Goal: Check status: Check status

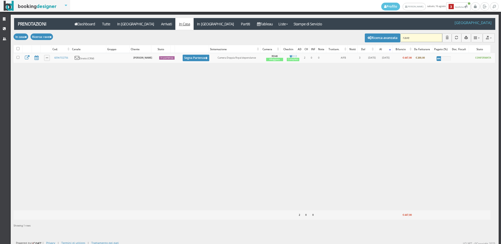
click at [414, 38] on input "rave" at bounding box center [422, 37] width 42 height 9
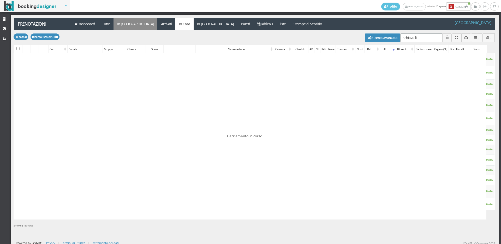
type input "schiavulli"
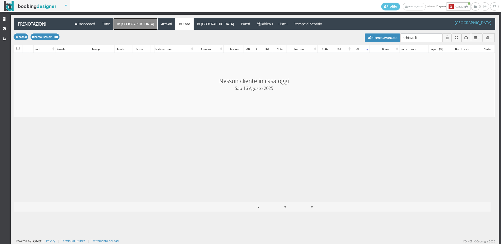
click at [124, 25] on link "In [GEOGRAPHIC_DATA]" at bounding box center [136, 24] width 44 height 12
checkbox input "false"
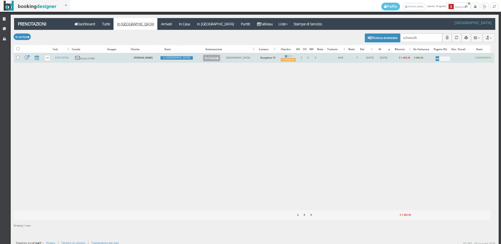
click at [203, 58] on button "Arrivato" at bounding box center [211, 58] width 17 height 7
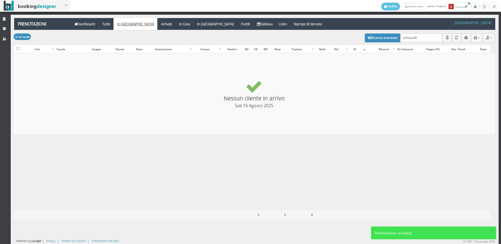
checkbox input "false"
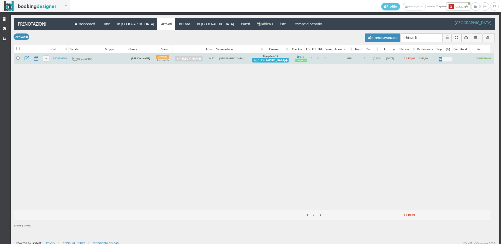
click at [278, 59] on button "Alloggia" at bounding box center [271, 60] width 36 height 5
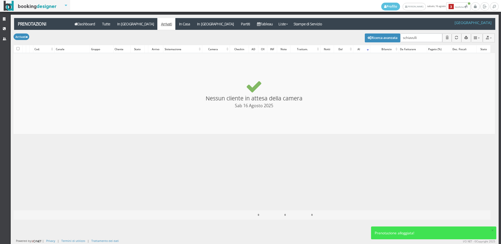
checkbox input "false"
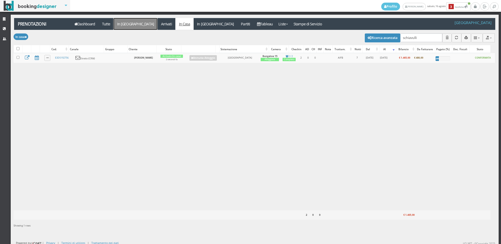
click at [123, 25] on link "In [GEOGRAPHIC_DATA]" at bounding box center [136, 24] width 44 height 12
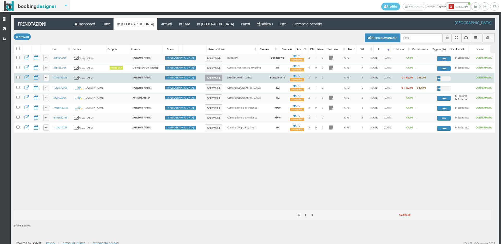
click at [205, 77] on button "Arrivato" at bounding box center [213, 77] width 17 height 7
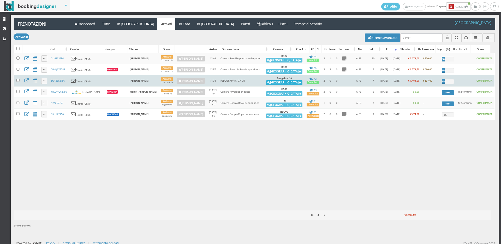
click at [284, 82] on button "Alloggia" at bounding box center [284, 82] width 36 height 5
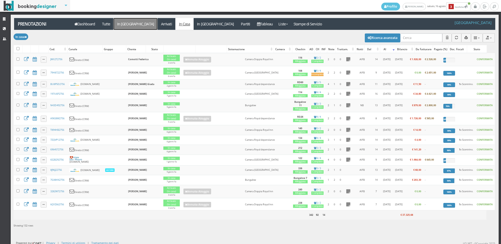
click at [117, 26] on link "In [GEOGRAPHIC_DATA]" at bounding box center [136, 24] width 44 height 12
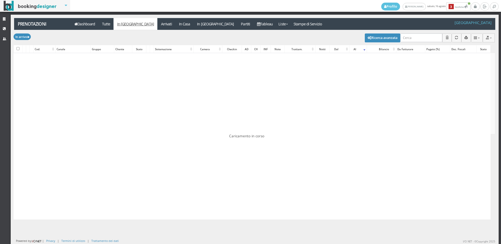
select select
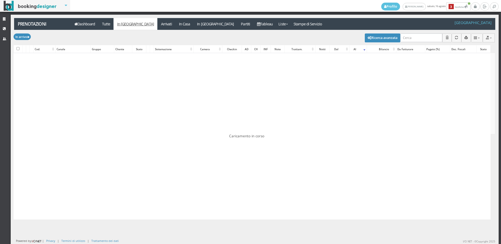
select select
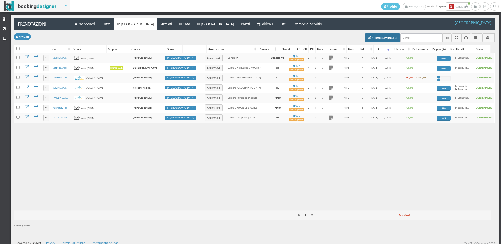
click at [390, 39] on button "Ricerca avanzata" at bounding box center [383, 37] width 36 height 9
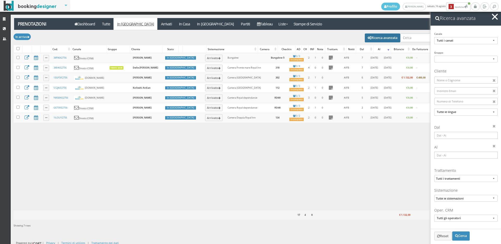
click at [445, 137] on input at bounding box center [466, 135] width 63 height 7
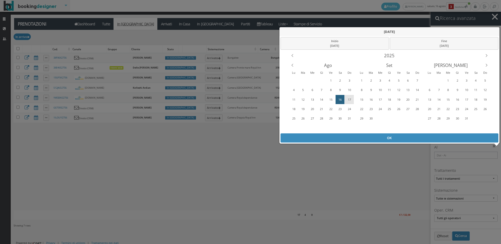
click at [350, 99] on div "17" at bounding box center [349, 99] width 8 height 8
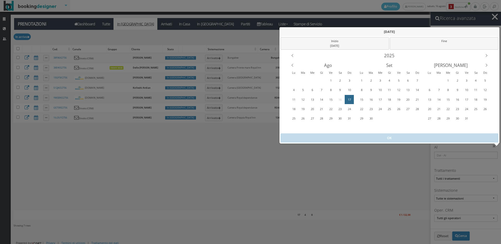
click at [350, 99] on div "17" at bounding box center [349, 99] width 8 height 8
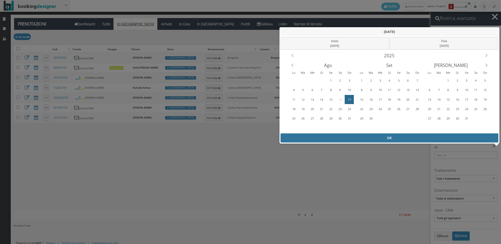
click at [362, 137] on div "OK" at bounding box center [390, 137] width 218 height 9
type input "17/08/2025 - 17/08/2025"
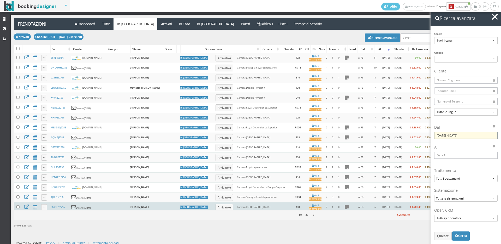
scroll to position [112, 0]
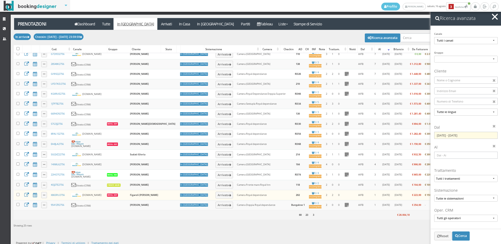
click at [496, 16] on button "button" at bounding box center [495, 17] width 8 height 8
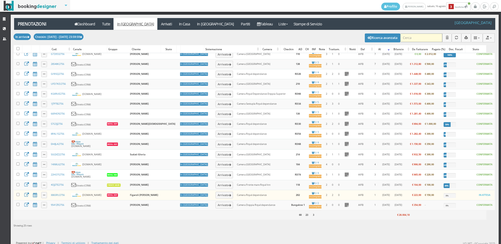
click at [405, 39] on input "search" at bounding box center [422, 37] width 42 height 9
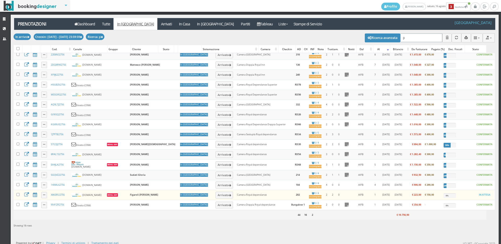
scroll to position [0, 0]
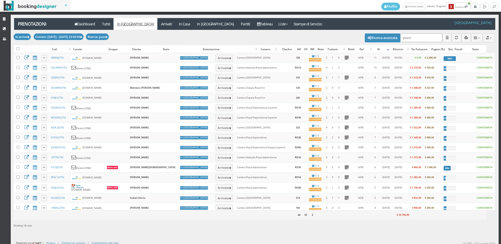
type input "puccio"
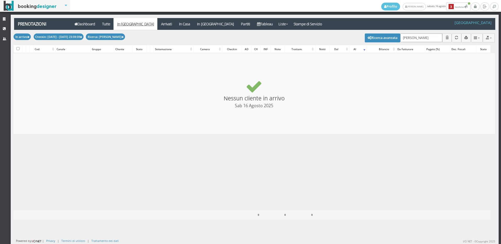
checkbox input "false"
type input "puccio"
click at [175, 22] on link "In Casa" at bounding box center [184, 24] width 18 height 12
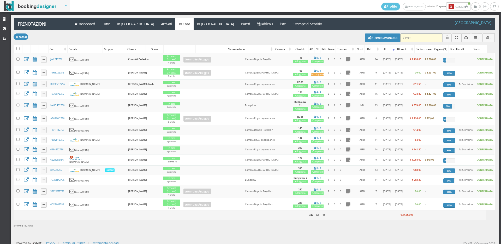
click at [409, 40] on input "search" at bounding box center [422, 37] width 42 height 9
type input "o"
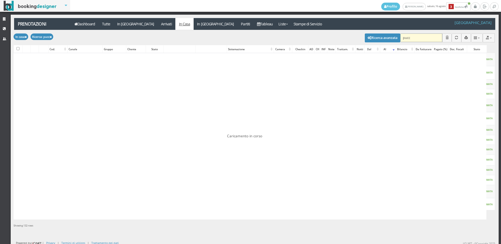
type input "pucco"
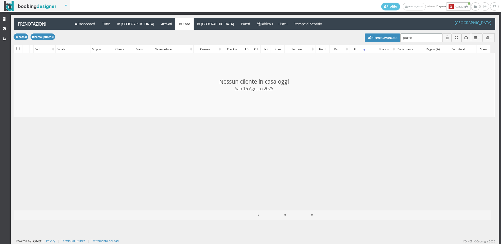
checkbox input "false"
type input "p"
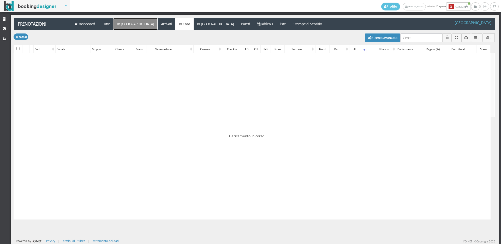
click at [129, 25] on link "In [GEOGRAPHIC_DATA]" at bounding box center [136, 24] width 44 height 12
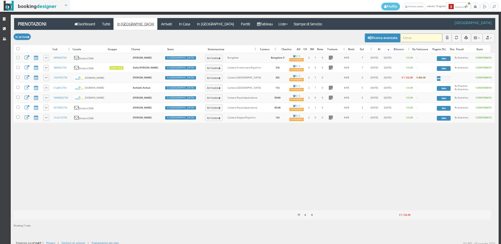
click at [417, 41] on input "search" at bounding box center [422, 37] width 42 height 9
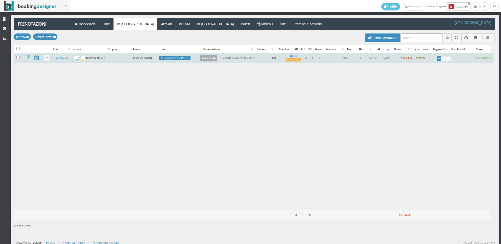
type input "atzori"
click at [200, 58] on button "Arrivato" at bounding box center [208, 58] width 17 height 7
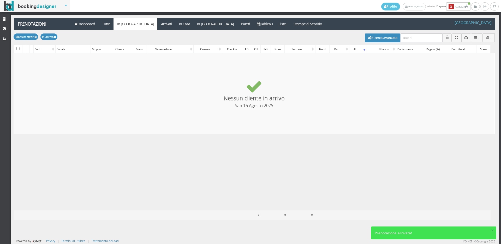
checkbox input "false"
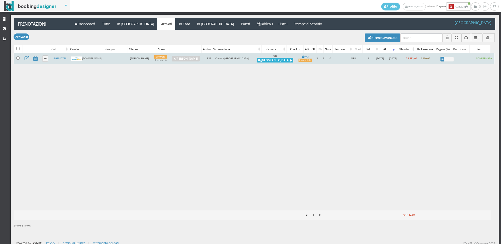
click at [275, 59] on button "Alloggia" at bounding box center [275, 60] width 36 height 5
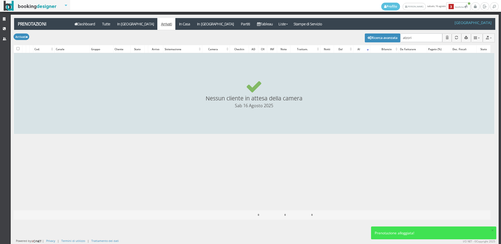
checkbox input "false"
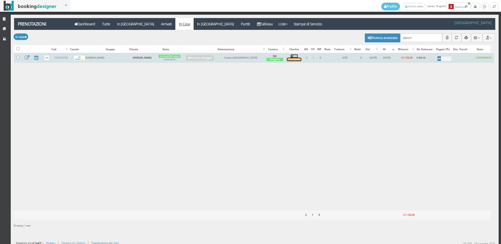
click at [297, 58] on div "Incompleto" at bounding box center [294, 59] width 15 height 3
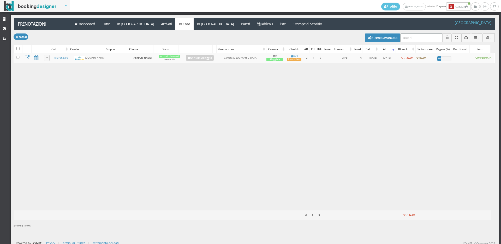
drag, startPoint x: 413, startPoint y: 36, endPoint x: 349, endPoint y: 44, distance: 65.0
click at [349, 43] on div "Modifica selezionati: [PERSON_NAME] come "Arrivato" [PERSON_NAME] come "Alloggi…" at bounding box center [255, 37] width 482 height 15
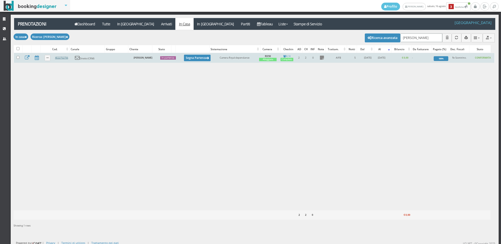
type input "[PERSON_NAME]"
click at [62, 56] on link "XE22752756" at bounding box center [61, 57] width 13 height 3
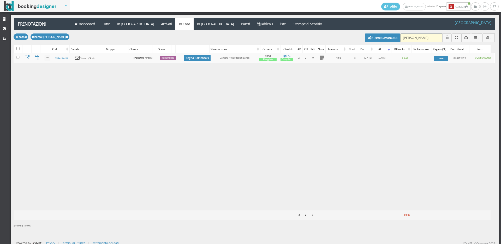
click at [418, 40] on input "guadagni" at bounding box center [422, 37] width 42 height 9
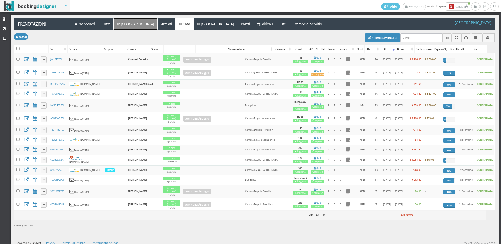
click at [128, 25] on link "In Arrivo" at bounding box center [136, 24] width 44 height 12
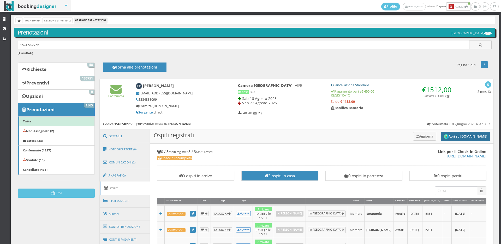
click at [449, 137] on button "Apri su [DOMAIN_NAME]" at bounding box center [465, 136] width 49 height 9
click at [415, 135] on button "Aggiorna" at bounding box center [424, 136] width 23 height 9
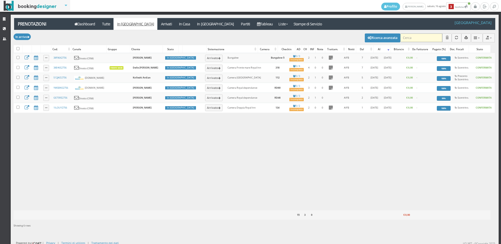
click at [417, 37] on input "search" at bounding box center [422, 37] width 42 height 9
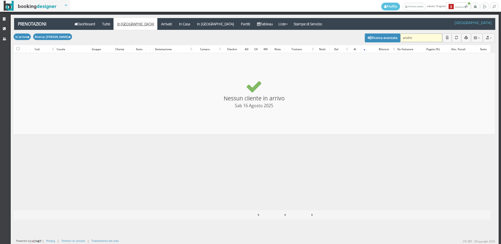
type input "andret"
checkbox input "false"
type input "andretti"
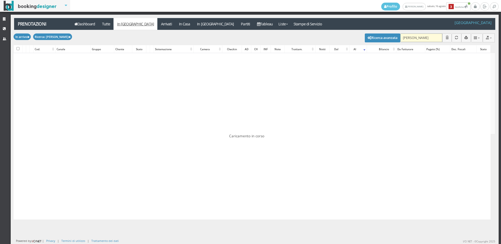
checkbox input "false"
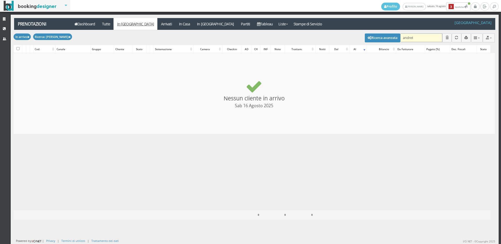
type input "andre"
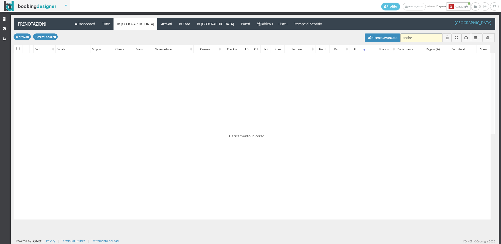
checkbox input "false"
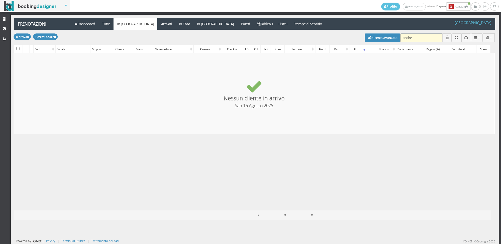
type input "andreo"
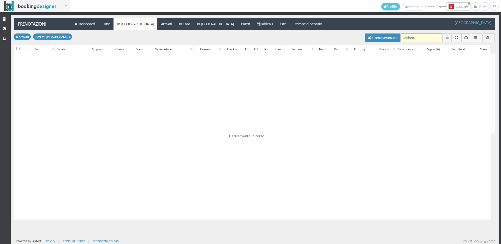
checkbox input "false"
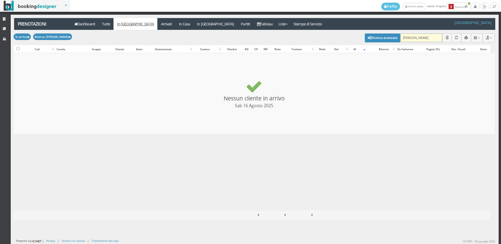
type input "andreotti"
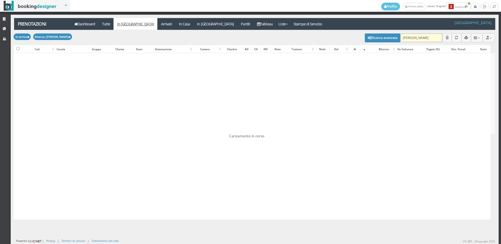
checkbox input "false"
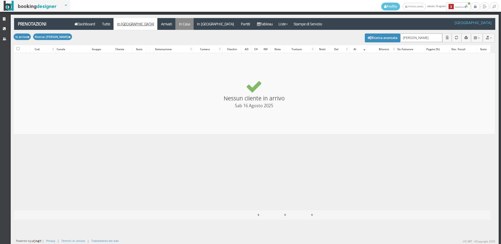
type input "andreotti"
click at [175, 21] on link "In Casa" at bounding box center [184, 24] width 18 height 12
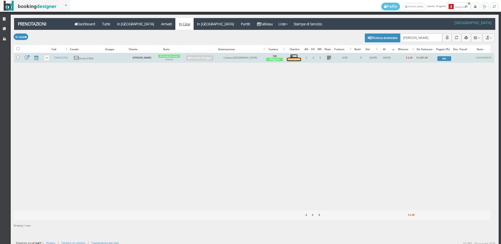
click at [292, 59] on div "Incompleto" at bounding box center [294, 59] width 15 height 3
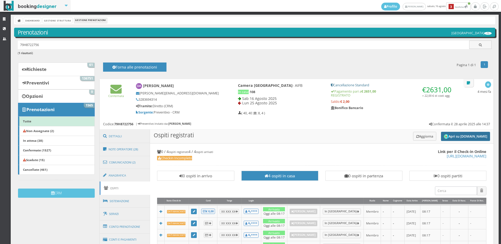
click at [447, 137] on button "Apri su Online-Check.in" at bounding box center [465, 136] width 49 height 9
click at [413, 132] on button "Aggiorna" at bounding box center [424, 136] width 23 height 9
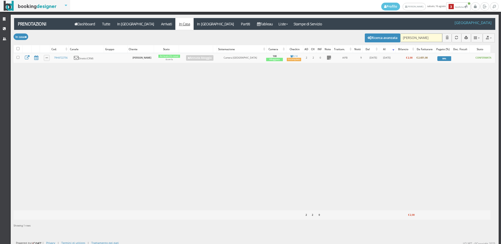
click at [428, 37] on input "[PERSON_NAME]" at bounding box center [422, 37] width 42 height 9
